Goal: Task Accomplishment & Management: Use online tool/utility

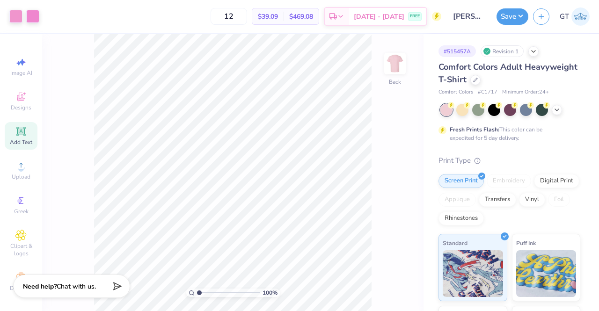
click at [24, 128] on div "Add Text" at bounding box center [21, 136] width 33 height 28
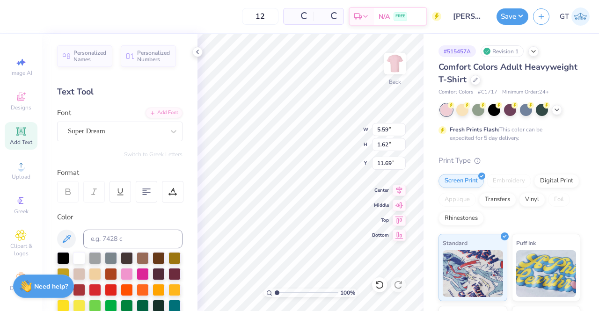
scroll to position [7, 1]
paste textarea "®"
type textarea "®"
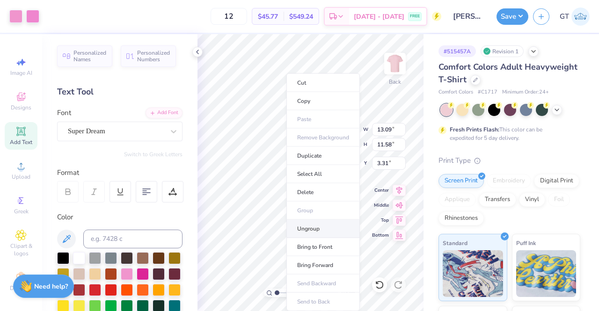
click at [316, 230] on li "Ungroup" at bounding box center [324, 229] width 74 height 18
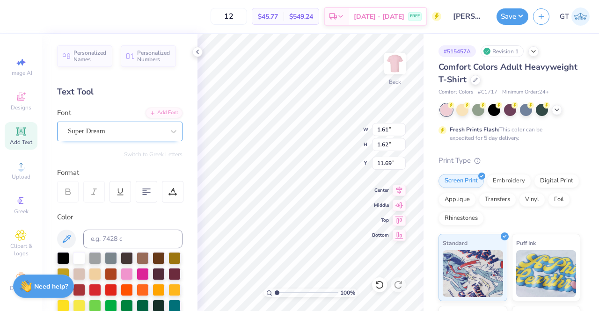
click at [115, 134] on div "Super Dream" at bounding box center [116, 131] width 98 height 15
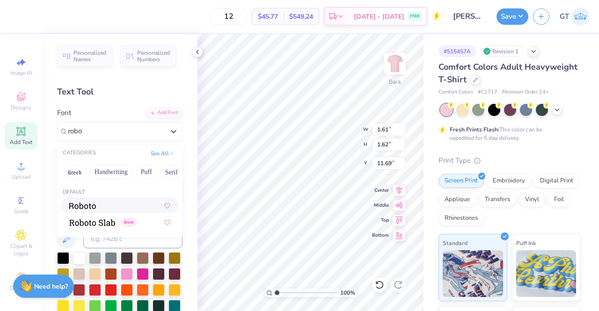
click at [91, 208] on img at bounding box center [82, 206] width 27 height 7
type input "robo"
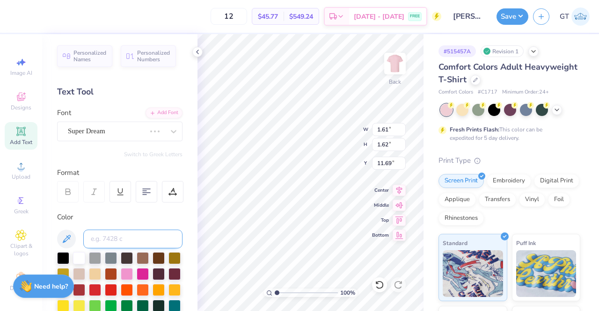
click at [111, 233] on input at bounding box center [132, 239] width 99 height 19
type input "22"
type input "1.60"
type input "1.69"
type input "11.66"
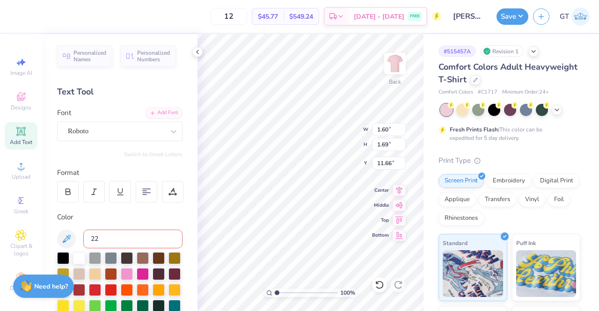
type input "223"
type input "1.17"
type input "2.65"
type input "10.43"
type input "16.70"
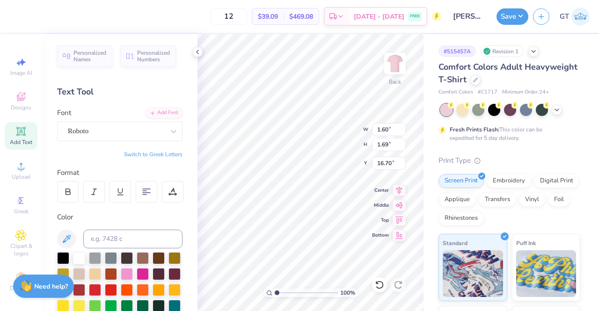
type input "0.52"
type input "0.54"
type input "3.00"
type input "1.6503483923285"
type input "3.31"
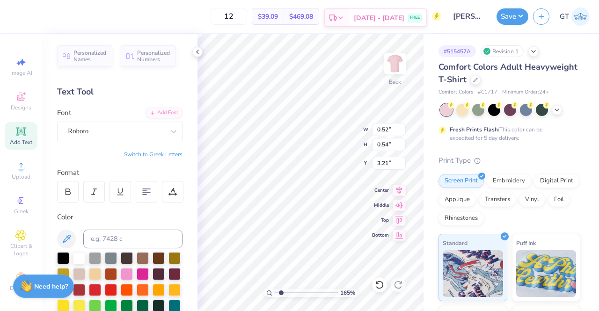
type input "1.6503483923285"
type input "0.37"
type input "0.39"
type input "3.26"
type input "1"
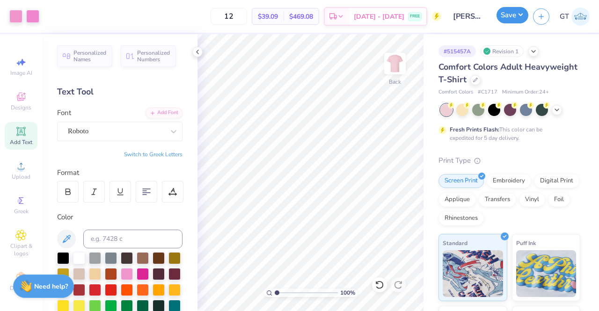
click at [513, 12] on button "Save" at bounding box center [513, 15] width 32 height 16
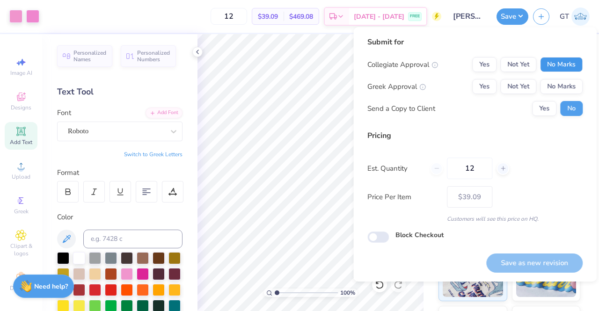
click at [551, 67] on button "No Marks" at bounding box center [561, 64] width 43 height 15
click at [491, 83] on button "Yes" at bounding box center [485, 86] width 24 height 15
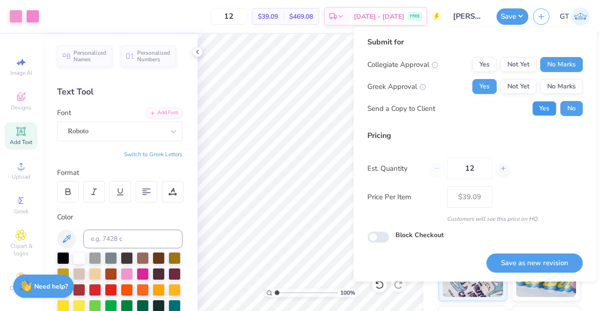
click at [541, 104] on button "Yes" at bounding box center [545, 108] width 24 height 15
click at [555, 260] on button "Save as new revision" at bounding box center [535, 263] width 96 height 19
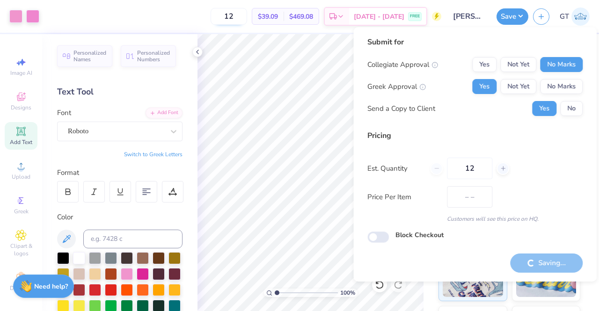
type input "$39.09"
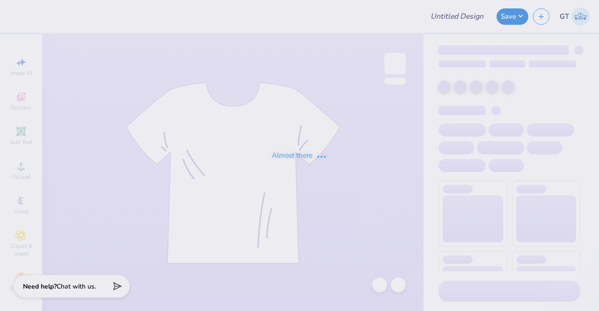
type input "SMU"
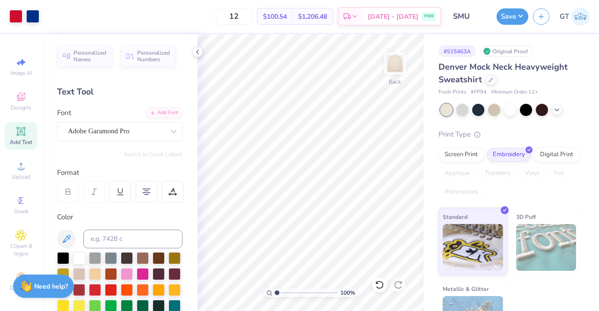
type input "1"
click at [129, 239] on input at bounding box center [132, 239] width 99 height 19
type input "286"
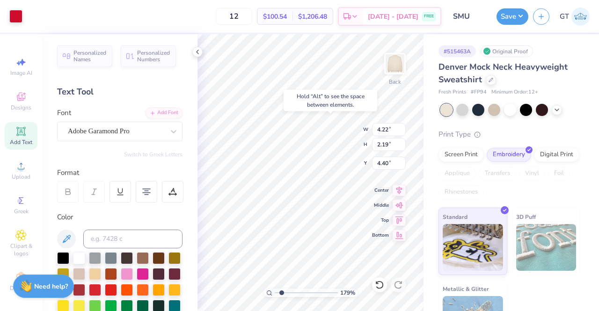
type input "1.78641756651391"
type input "4.40"
type input "1.78641756651391"
type input "9.79"
type input "0.77"
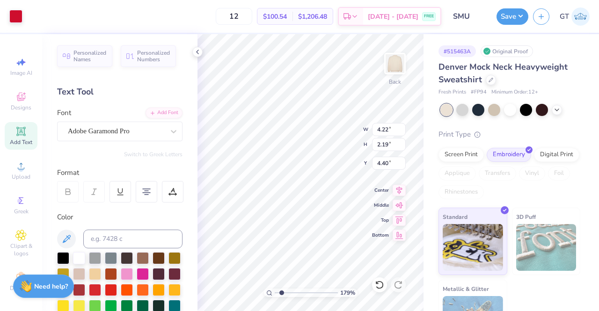
type input "5.64"
type input "1.78641756651391"
type input "9.79"
type input "0.77"
type input "5.74"
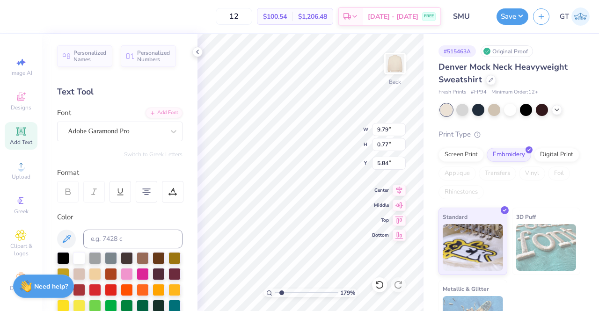
type input "1.78641756651391"
type input "4.22"
type input "2.19"
type input "4.40"
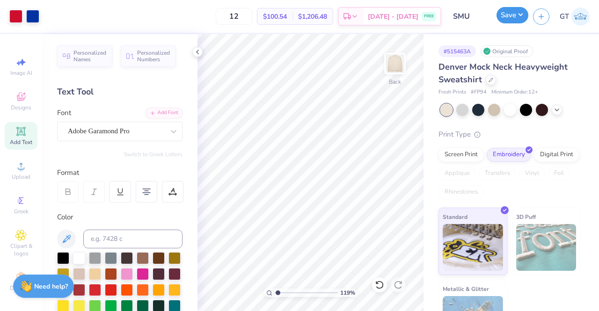
click at [502, 14] on button "Save" at bounding box center [513, 15] width 32 height 16
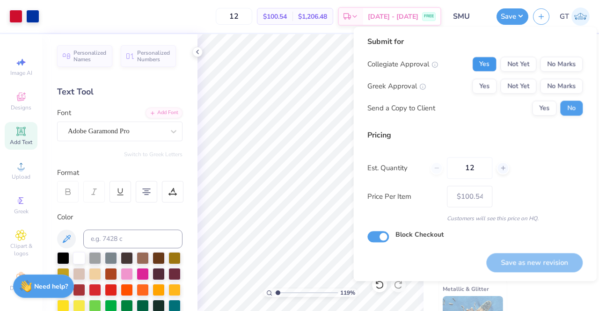
click at [489, 63] on button "Yes" at bounding box center [485, 64] width 24 height 15
click at [553, 85] on button "No Marks" at bounding box center [561, 86] width 43 height 15
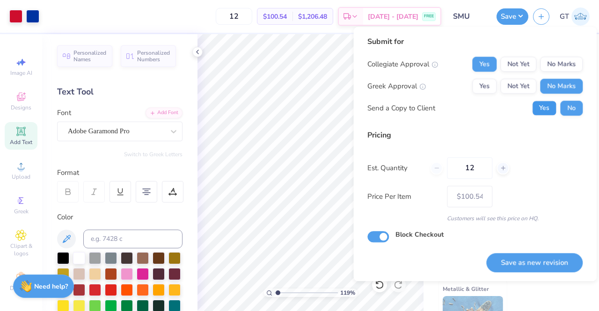
click at [543, 109] on button "Yes" at bounding box center [545, 108] width 24 height 15
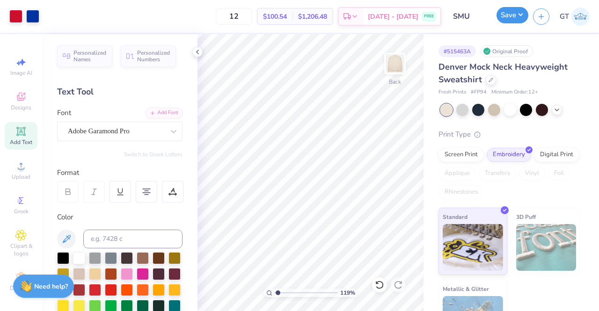
click at [511, 15] on button "Save" at bounding box center [513, 15] width 32 height 16
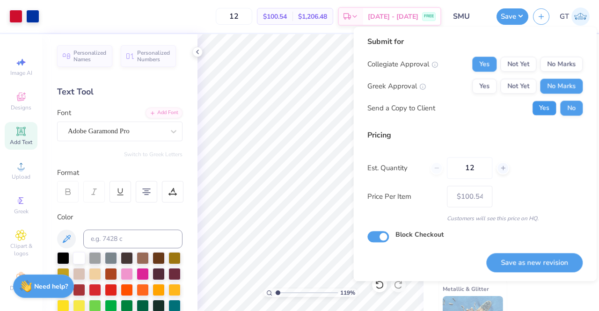
click at [540, 106] on button "Yes" at bounding box center [545, 108] width 24 height 15
type input "1.19491139453864"
click at [533, 256] on button "Save as new revision" at bounding box center [535, 262] width 96 height 19
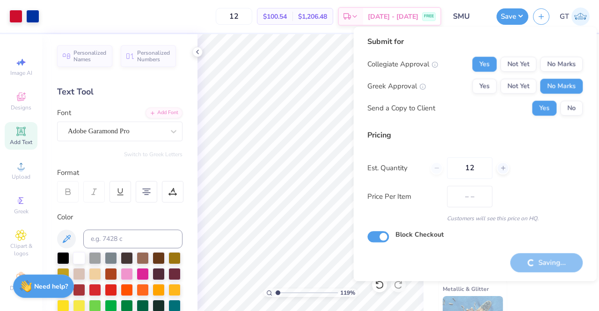
type input "$100.54"
type input "1.19491139453864"
